Goal: Navigation & Orientation: Find specific page/section

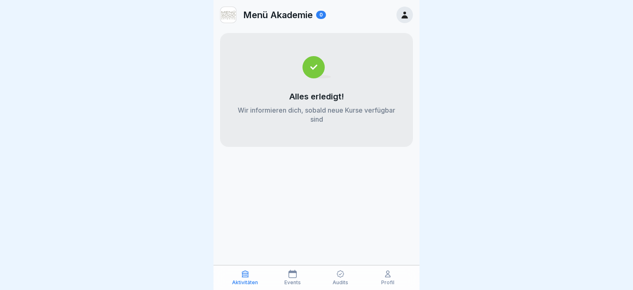
click at [406, 15] on icon at bounding box center [404, 14] width 9 height 9
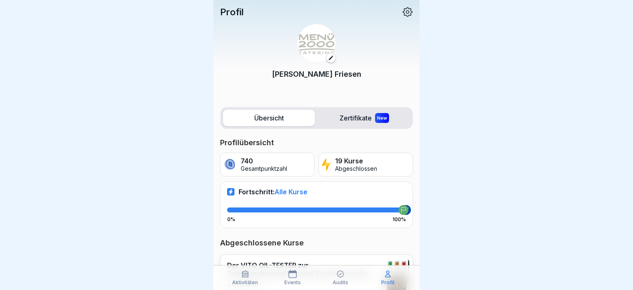
drag, startPoint x: 404, startPoint y: 209, endPoint x: 395, endPoint y: 205, distance: 10.7
click at [395, 206] on div "Fortschritt: Alle Kurse 0% 100%" at bounding box center [316, 204] width 193 height 46
click at [395, 205] on div "Fortschritt: Alle Kurse 0% 100%" at bounding box center [316, 204] width 193 height 46
click at [360, 119] on label "Zertifikate New" at bounding box center [364, 118] width 92 height 16
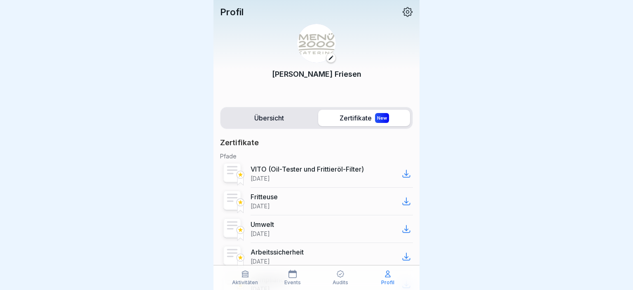
click at [267, 117] on label "Übersicht" at bounding box center [269, 118] width 92 height 16
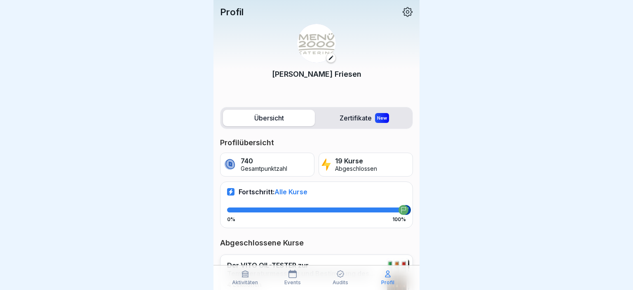
click at [353, 165] on p "Abgeschlossen" at bounding box center [356, 168] width 42 height 7
click at [407, 11] on icon at bounding box center [407, 12] width 11 height 11
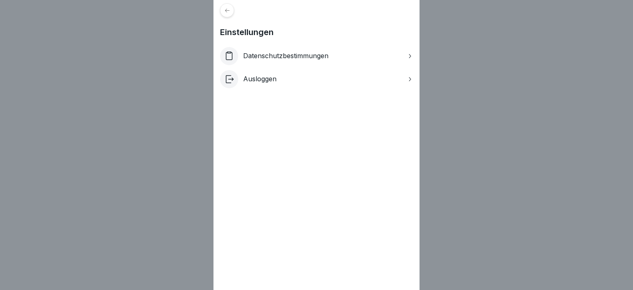
click at [267, 79] on p "Ausloggen" at bounding box center [259, 79] width 33 height 8
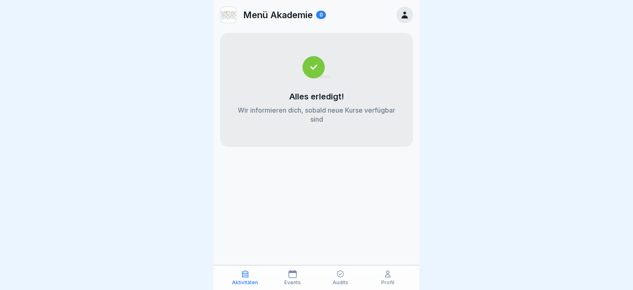
click at [401, 16] on icon at bounding box center [404, 14] width 9 height 9
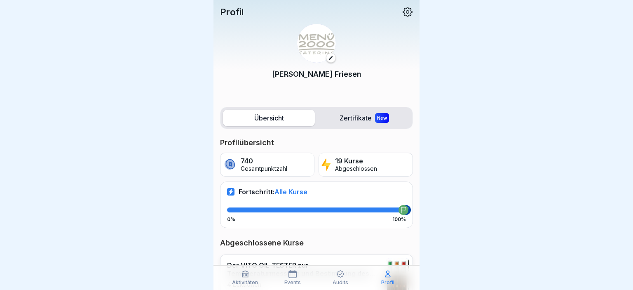
click at [405, 11] on icon at bounding box center [407, 12] width 11 height 11
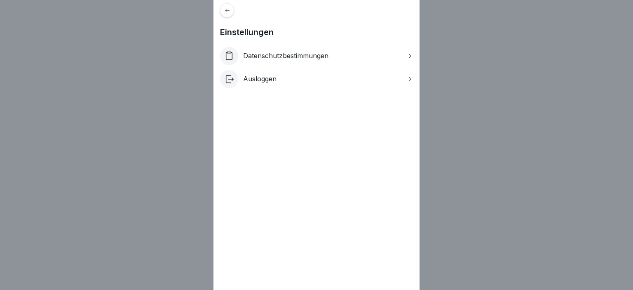
click at [342, 57] on div "Datenschutzbestimmungen" at bounding box center [316, 56] width 193 height 18
click at [230, 12] on icon at bounding box center [227, 10] width 6 height 6
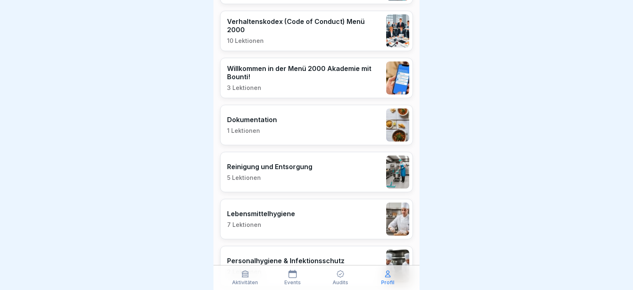
scroll to position [894, 0]
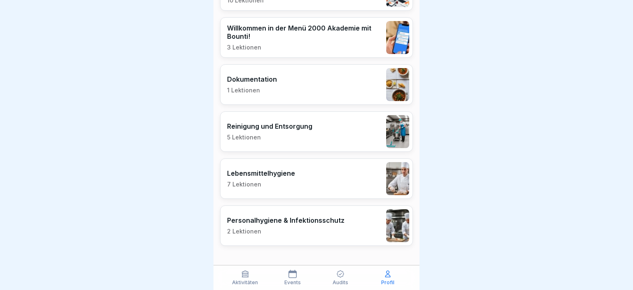
click at [245, 280] on p "Aktivitäten" at bounding box center [245, 282] width 26 height 6
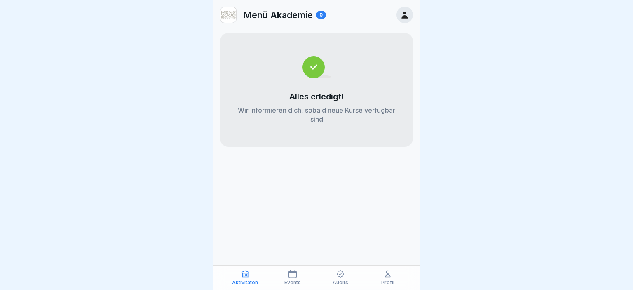
click at [291, 279] on p "Events" at bounding box center [292, 282] width 16 height 6
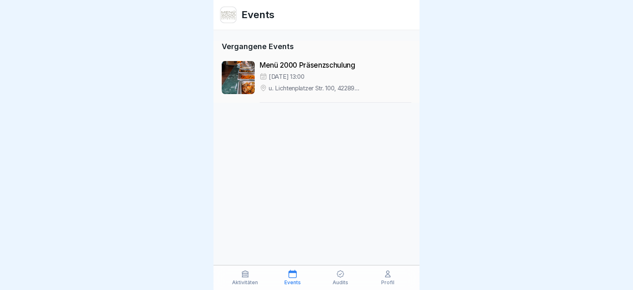
click at [337, 278] on icon at bounding box center [340, 273] width 8 height 8
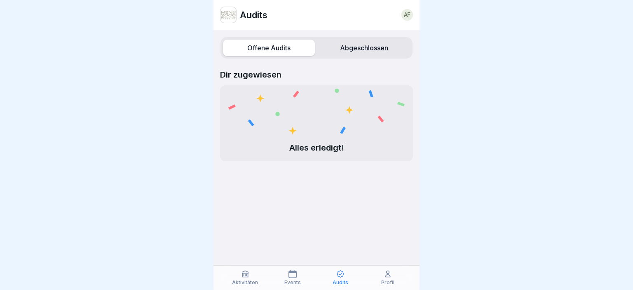
click at [391, 276] on icon at bounding box center [387, 273] width 8 height 8
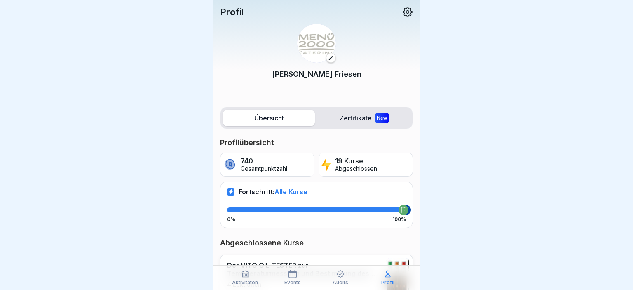
click at [330, 58] on icon at bounding box center [331, 58] width 6 height 6
click at [315, 37] on img at bounding box center [316, 43] width 39 height 39
click at [315, 76] on p "Andreas Friesen" at bounding box center [316, 73] width 89 height 11
